Goal: Obtain resource: Obtain resource

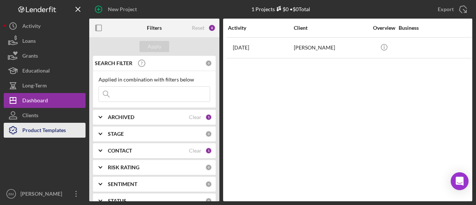
click at [39, 133] on div "Product Templates" at bounding box center [44, 131] width 44 height 17
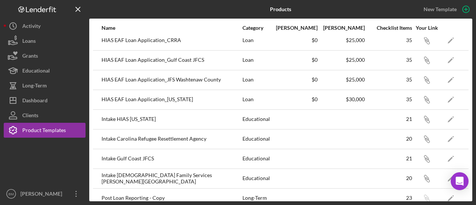
scroll to position [180, 0]
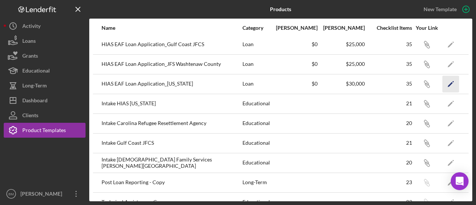
click at [443, 82] on icon "Icon/Edit" at bounding box center [451, 84] width 17 height 17
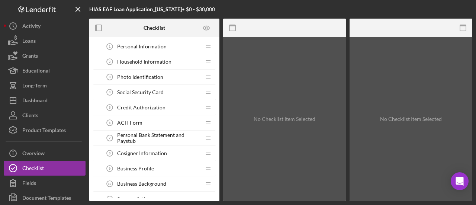
scroll to position [46, 0]
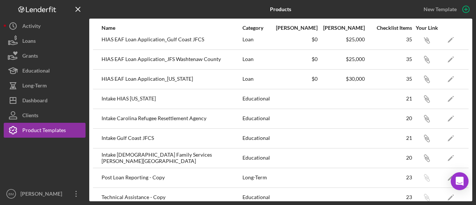
scroll to position [186, 0]
click at [443, 95] on icon "Icon/Edit" at bounding box center [451, 98] width 17 height 17
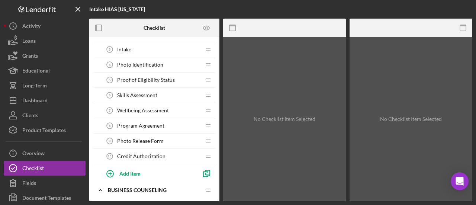
scroll to position [60, 0]
click at [140, 95] on span "Skills Assessment" at bounding box center [137, 95] width 40 height 6
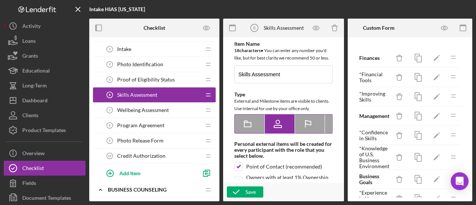
type textarea "<div>This is a skills assessment to measure your current business skills and ar…"
click at [449, 27] on icon "button" at bounding box center [444, 28] width 17 height 17
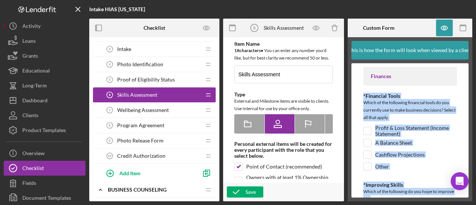
drag, startPoint x: 394, startPoint y: 162, endPoint x: 363, endPoint y: 96, distance: 72.6
copy div "*Financial Tools Which of the following financial tools do you currently use to…"
click at [231, 31] on icon "button" at bounding box center [232, 28] width 17 height 17
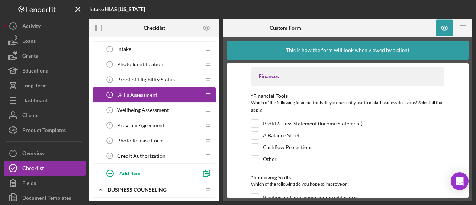
click at [332, 77] on div "Finances" at bounding box center [348, 76] width 179 height 6
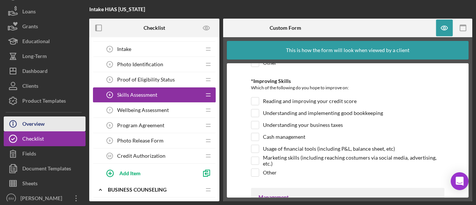
scroll to position [33, 0]
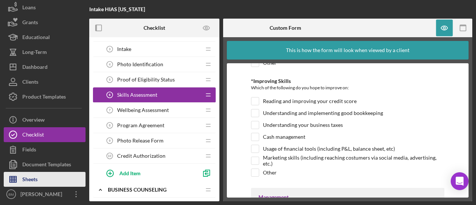
click at [34, 179] on div "Sheets" at bounding box center [29, 180] width 15 height 17
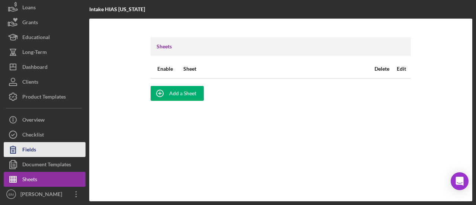
click at [32, 147] on div "Fields" at bounding box center [29, 150] width 14 height 17
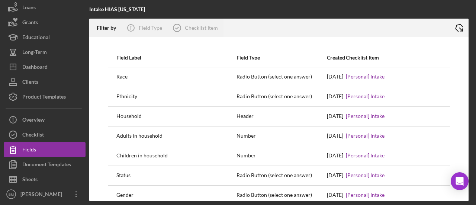
click at [460, 26] on icon "Icon/Export" at bounding box center [459, 28] width 19 height 19
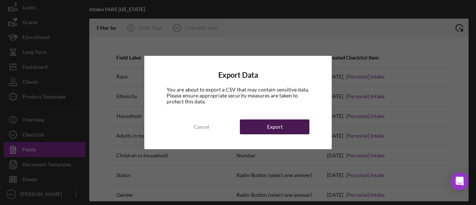
click at [259, 130] on button "Export" at bounding box center [275, 126] width 70 height 15
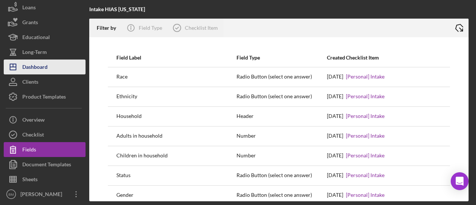
click at [40, 69] on div "Dashboard" at bounding box center [34, 68] width 25 height 17
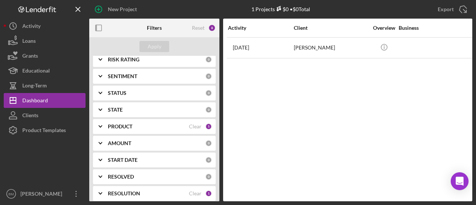
scroll to position [109, 0]
click at [132, 132] on div "PRODUCT Clear 5" at bounding box center [160, 125] width 104 height 15
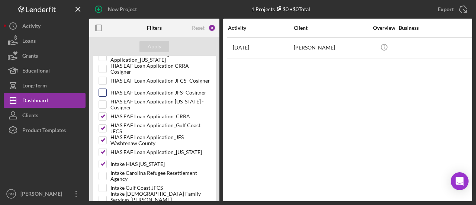
scroll to position [365, 0]
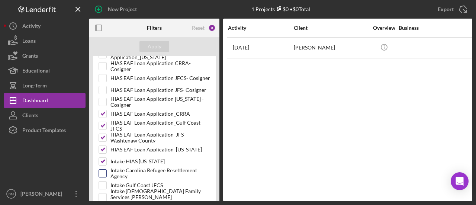
click at [105, 174] on div "Intake Carolina Refugee Resettlement Agency" at bounding box center [155, 175] width 112 height 12
click at [103, 182] on input "Intake Gulf Coast JFCS" at bounding box center [102, 185] width 7 height 7
checkbox input "true"
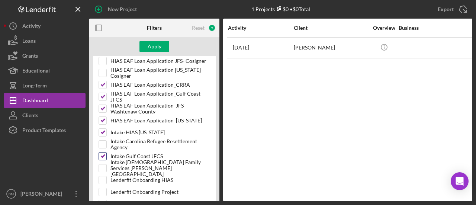
scroll to position [395, 0]
click at [105, 164] on input "Intake [DEMOGRAPHIC_DATA] Family Services [PERSON_NAME][GEOGRAPHIC_DATA]" at bounding box center [102, 167] width 7 height 7
checkbox input "true"
click at [103, 140] on input "Intake Carolina Refugee Resettlement Agency" at bounding box center [102, 143] width 7 height 7
checkbox input "true"
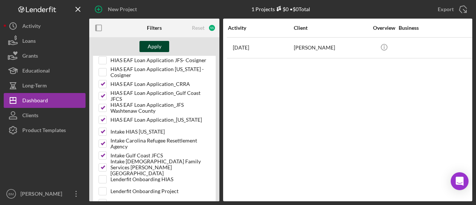
click at [151, 49] on div "Apply" at bounding box center [155, 46] width 14 height 11
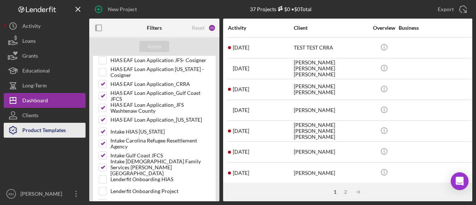
click at [39, 129] on div "Product Templates" at bounding box center [44, 131] width 44 height 17
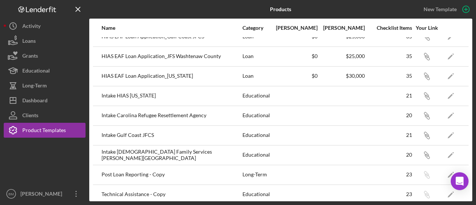
scroll to position [190, 0]
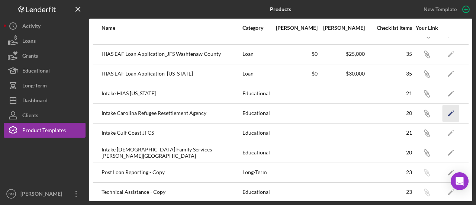
click at [444, 112] on icon "Icon/Edit" at bounding box center [451, 113] width 17 height 17
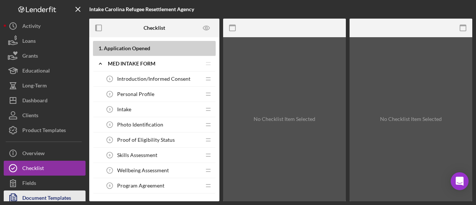
scroll to position [33, 0]
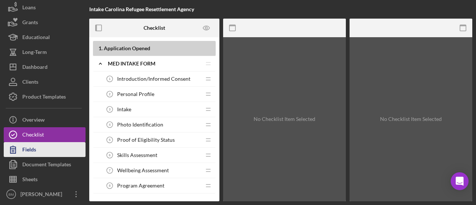
click at [32, 149] on div "Fields" at bounding box center [29, 150] width 14 height 17
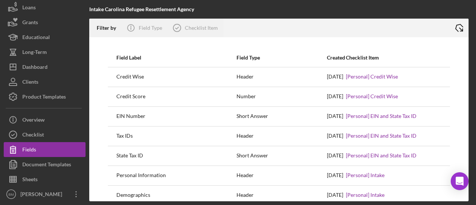
click at [463, 26] on icon "Icon/Export" at bounding box center [459, 28] width 19 height 19
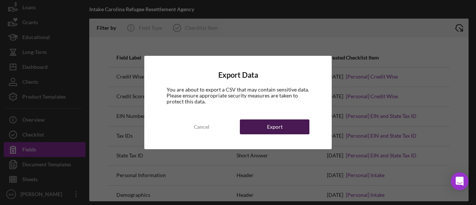
click at [288, 132] on button "Export" at bounding box center [275, 126] width 70 height 15
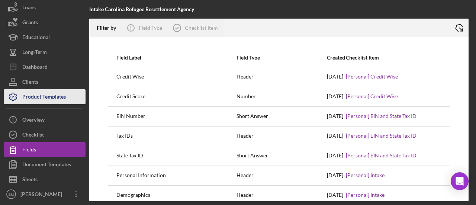
click at [38, 99] on div "Product Templates" at bounding box center [44, 97] width 44 height 17
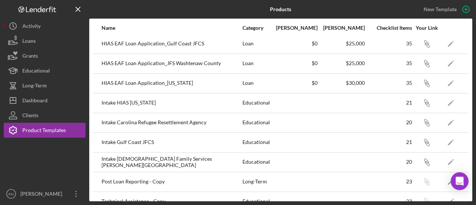
scroll to position [192, 0]
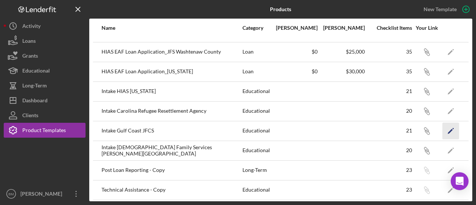
click at [448, 129] on polygon "button" at bounding box center [450, 131] width 5 height 5
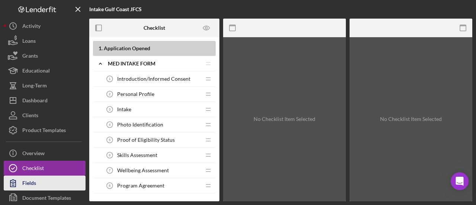
scroll to position [33, 0]
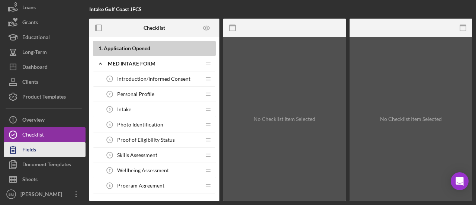
click at [37, 148] on button "Fields" at bounding box center [45, 149] width 82 height 15
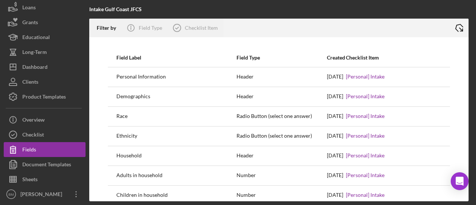
click at [460, 31] on icon "Icon/Export" at bounding box center [459, 28] width 19 height 19
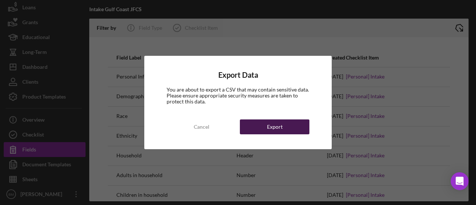
click at [287, 120] on button "Export" at bounding box center [275, 126] width 70 height 15
